Goal: Information Seeking & Learning: Stay updated

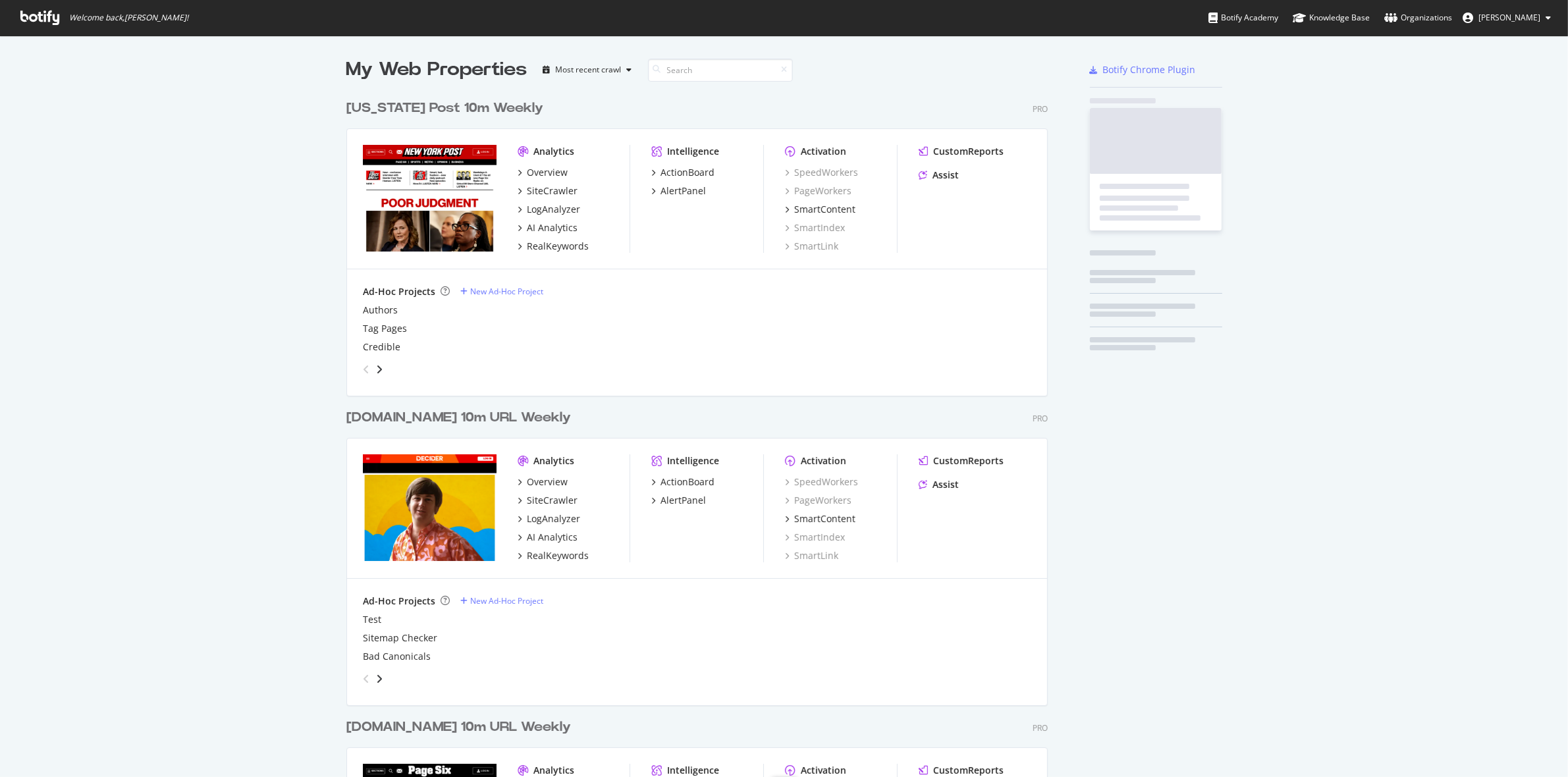
scroll to position [1565, 699]
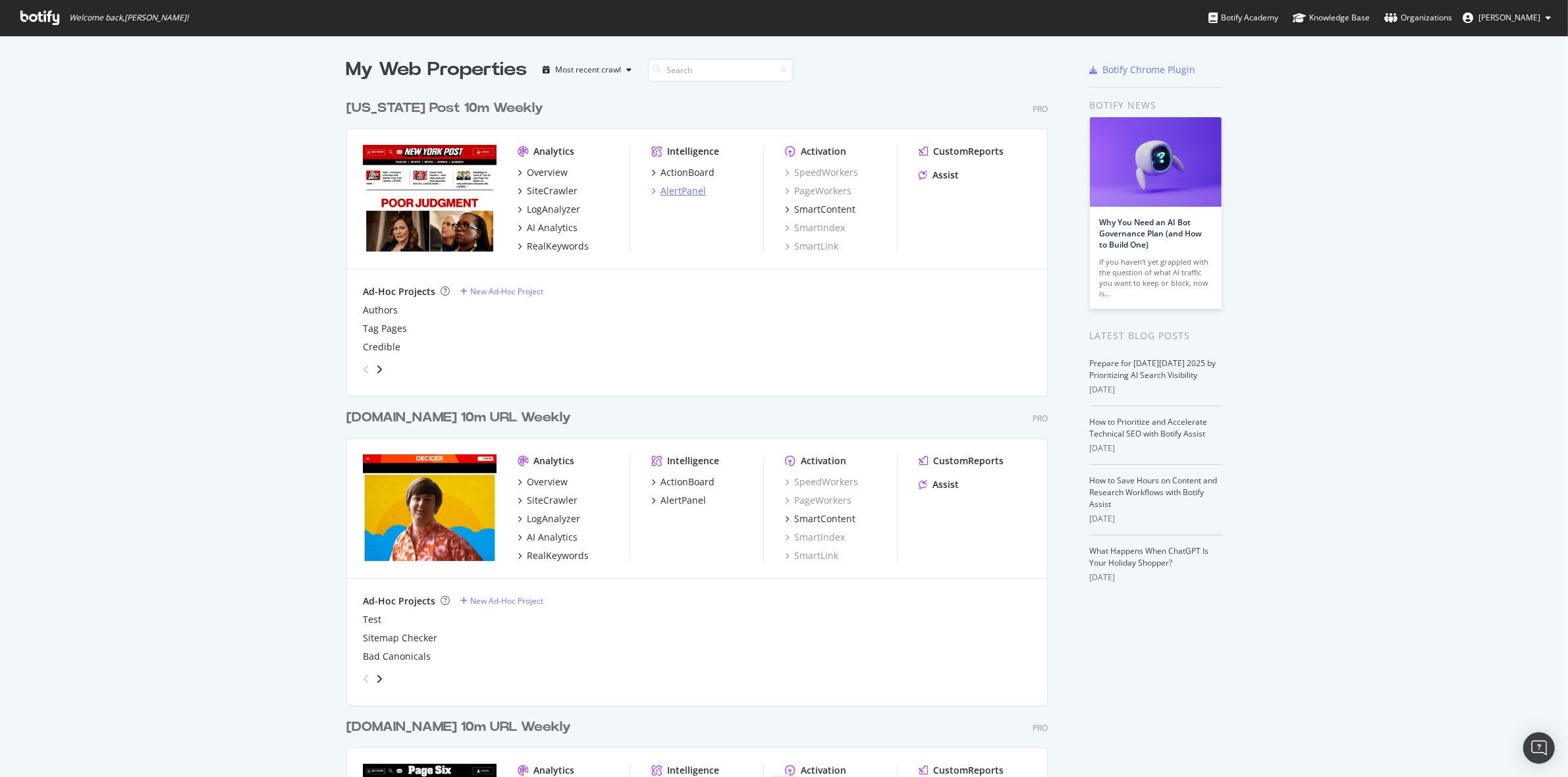
click at [686, 189] on div "AlertPanel" at bounding box center [683, 191] width 46 height 13
